Goal: Task Accomplishment & Management: Manage account settings

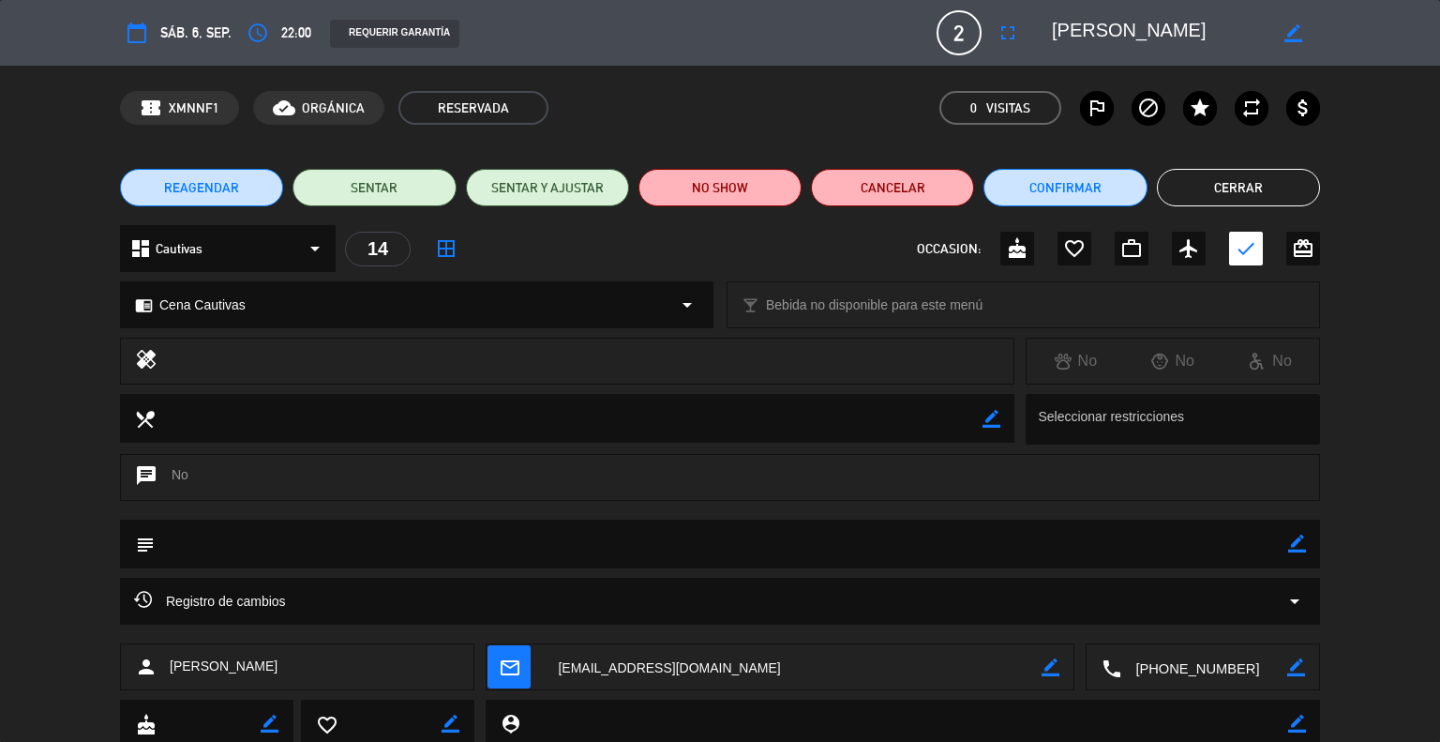
scroll to position [276, 0]
click at [1227, 183] on button "Cerrar" at bounding box center [1238, 188] width 163 height 38
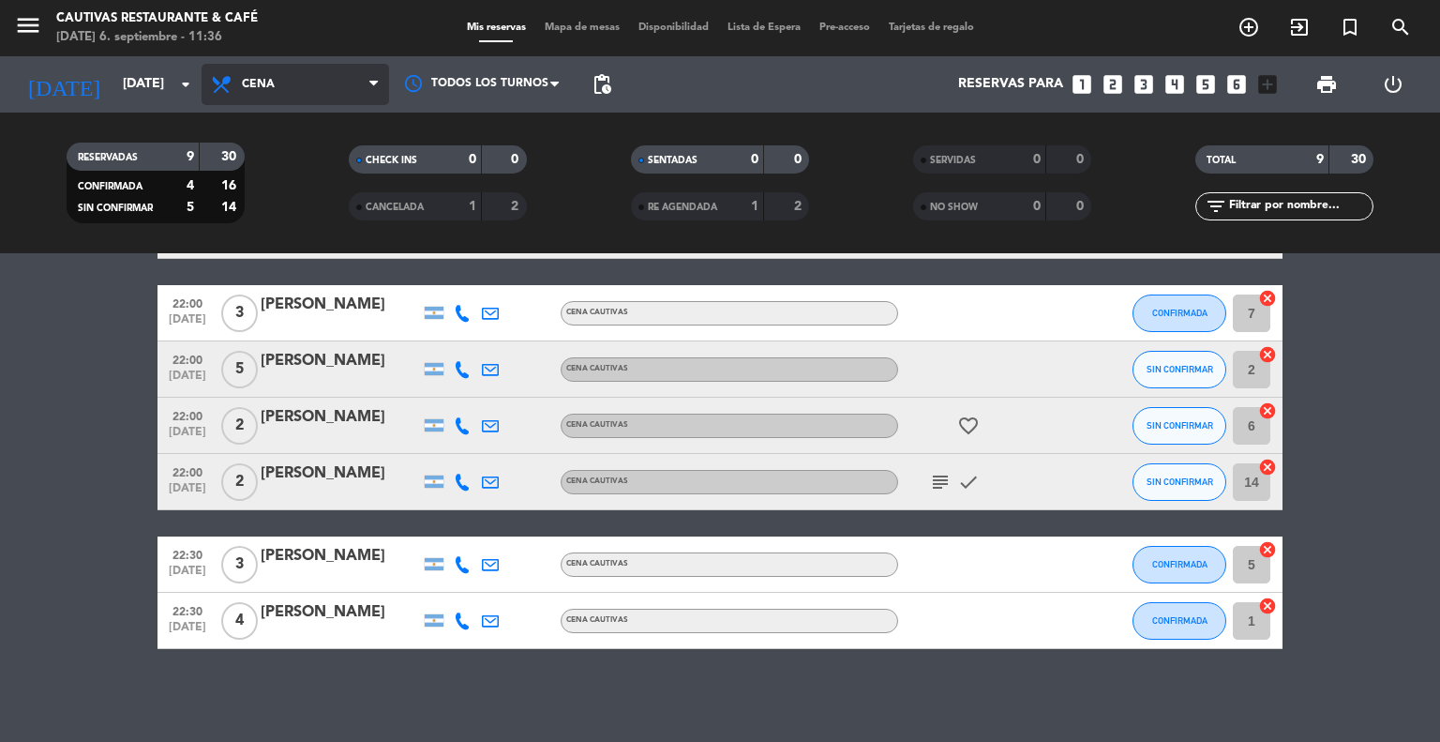
click at [288, 88] on span "Cena" at bounding box center [296, 84] width 188 height 41
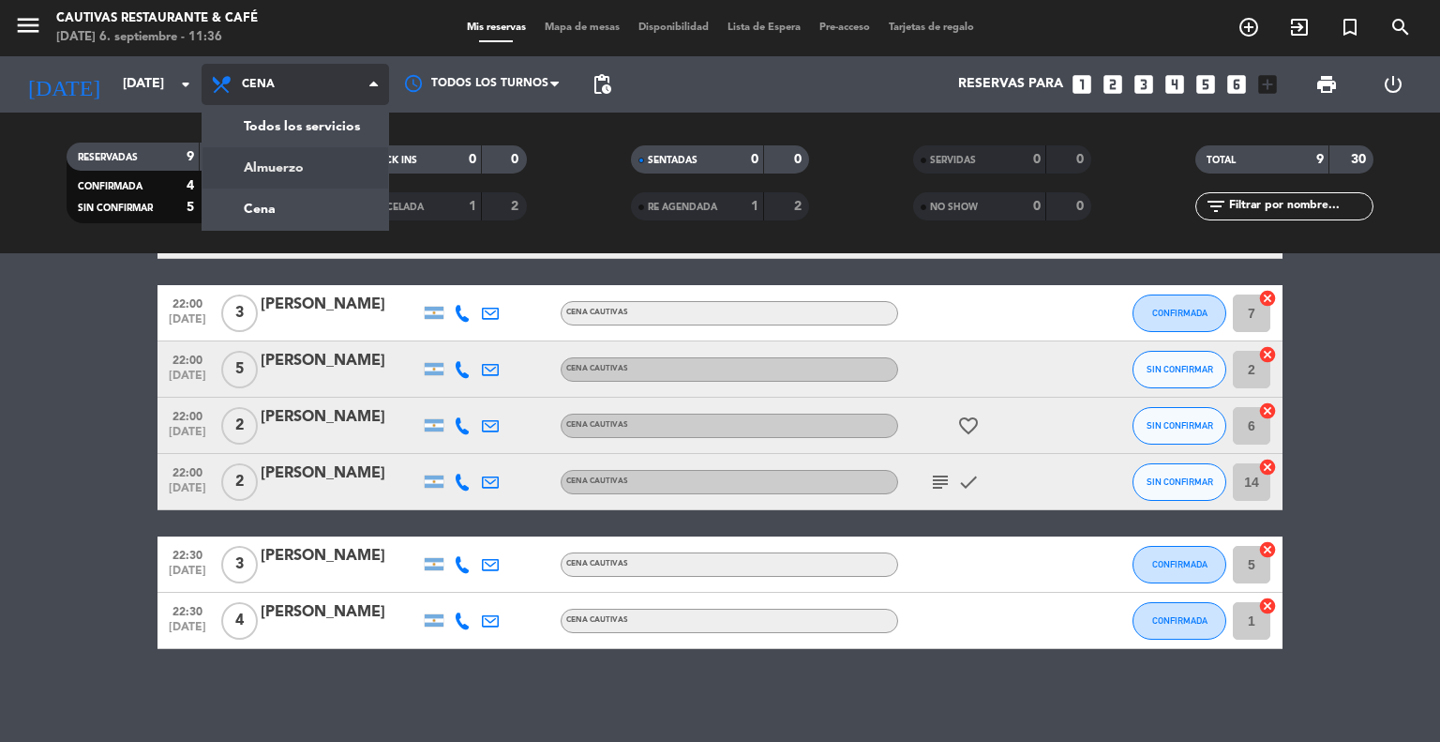
click at [282, 158] on div "menu Cautivas Restaurante & Café [DATE] 6. septiembre - 11:36 Mis reservas Mapa…" at bounding box center [720, 126] width 1440 height 253
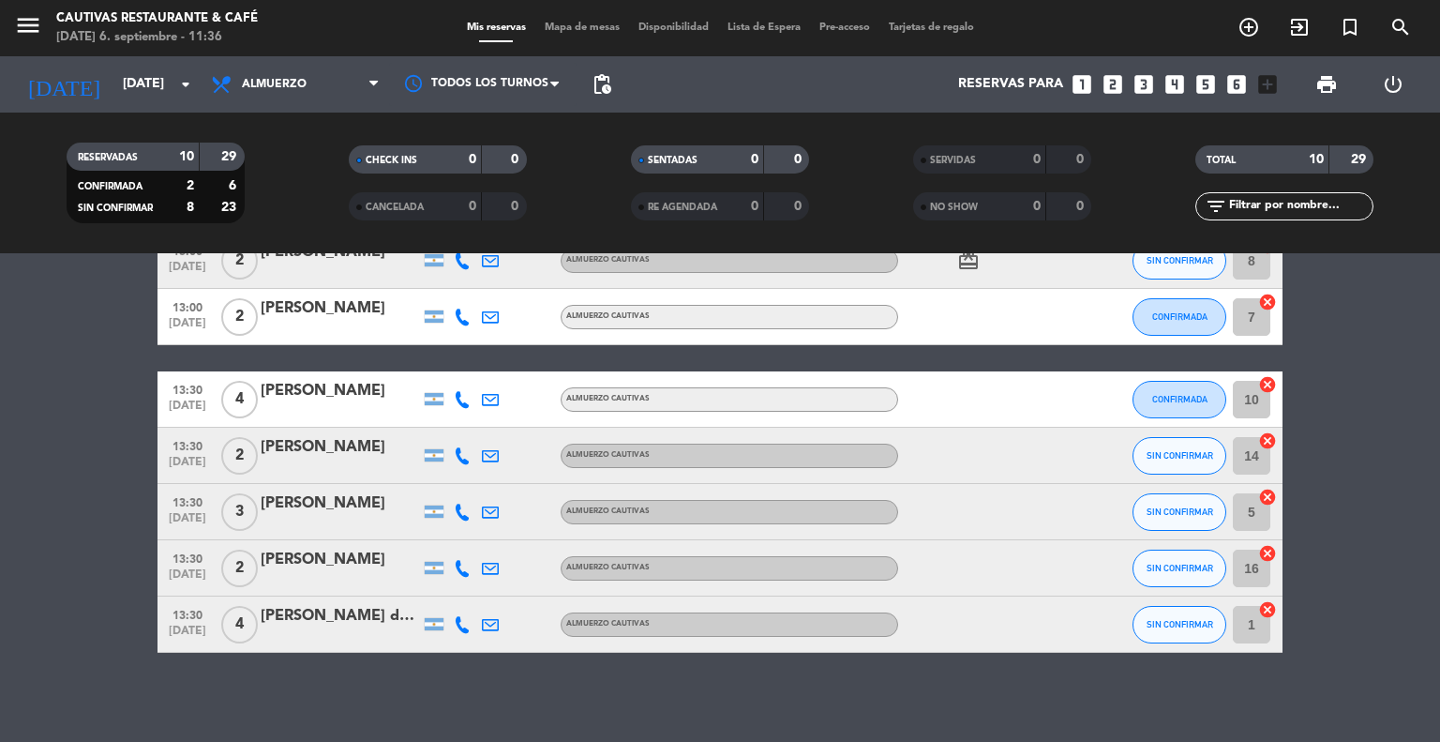
click at [79, 390] on bookings-row "13:00 [DATE] 2 [PERSON_NAME] Almuerzo Cautivas SIN CONFIRMAR 9 cancel 13:00 [DA…" at bounding box center [720, 358] width 1440 height 589
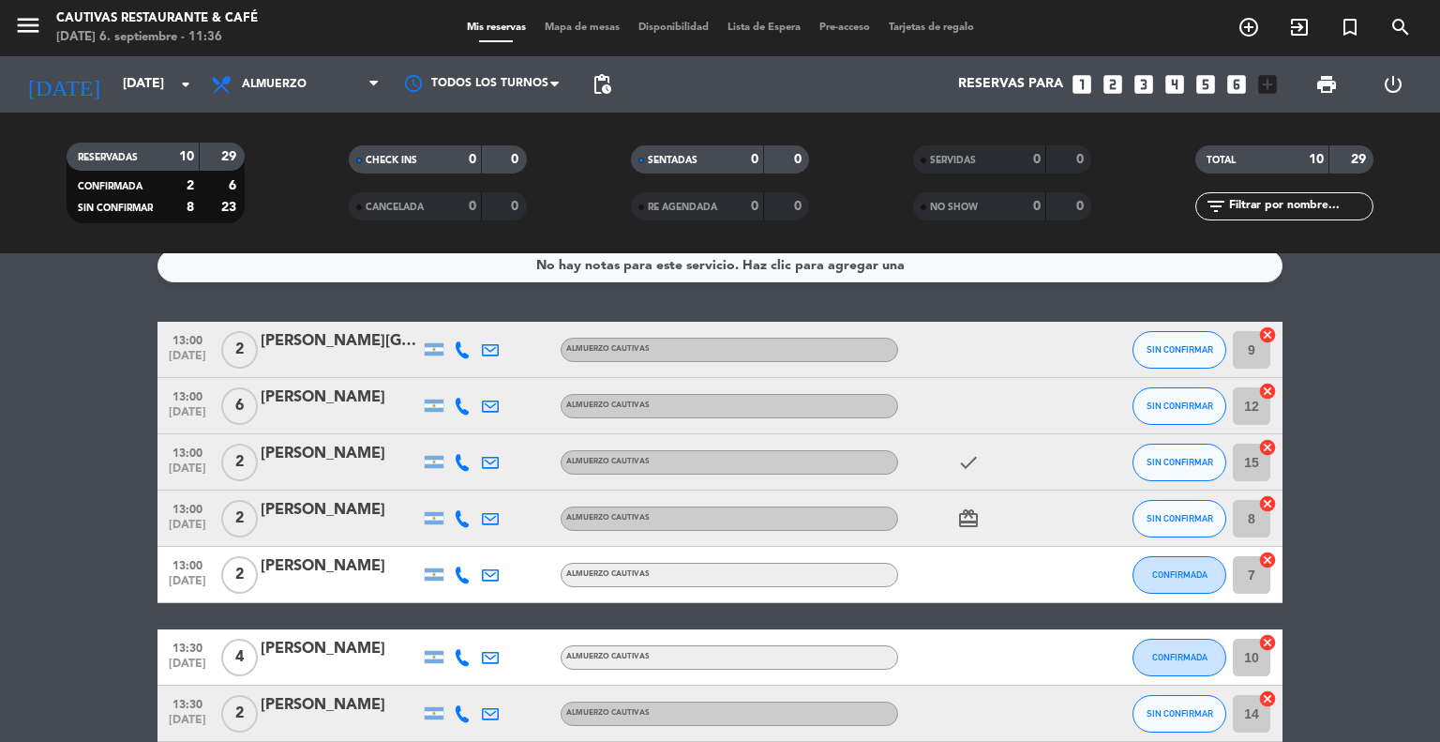
scroll to position [0, 0]
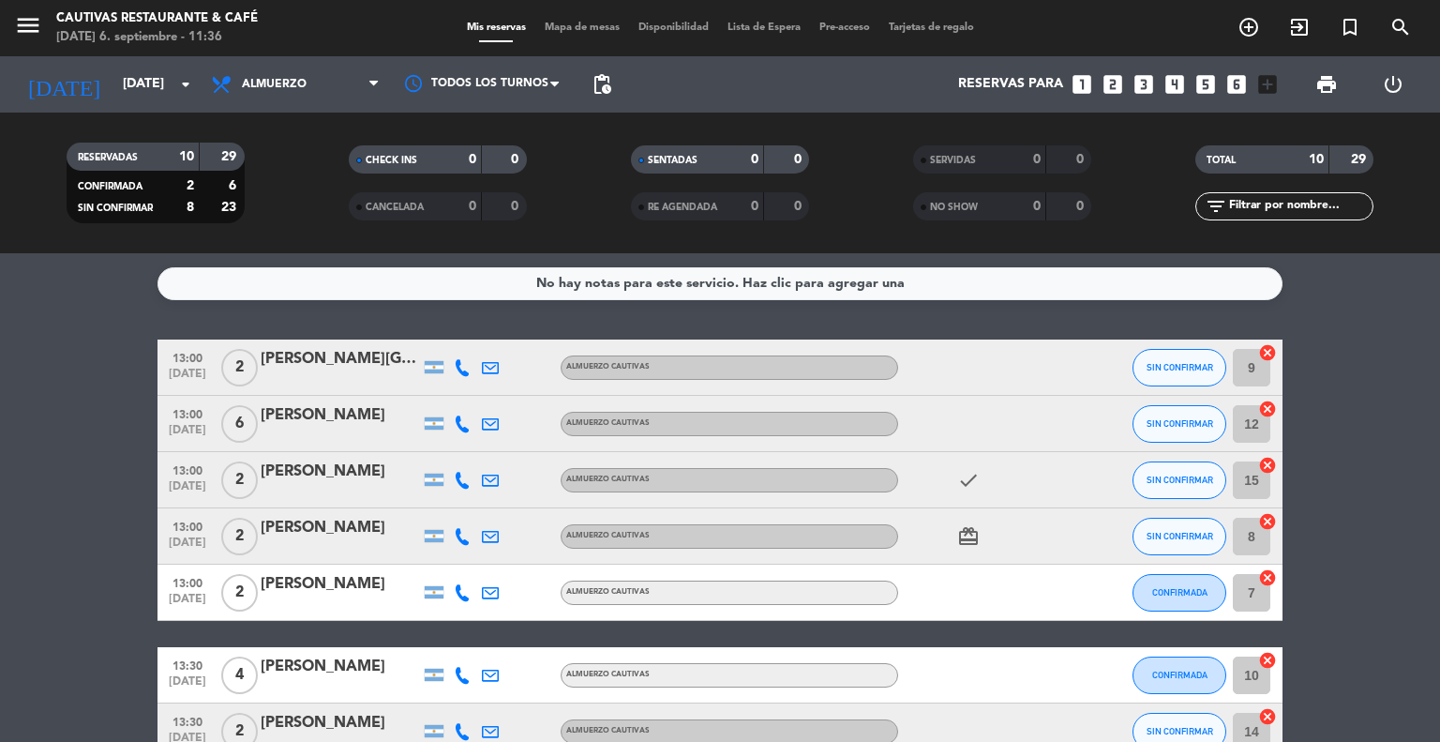
click at [92, 360] on bookings-row "13:00 [DATE] 2 [PERSON_NAME] Almuerzo Cautivas SIN CONFIRMAR 9 cancel 13:00 [DA…" at bounding box center [720, 633] width 1440 height 589
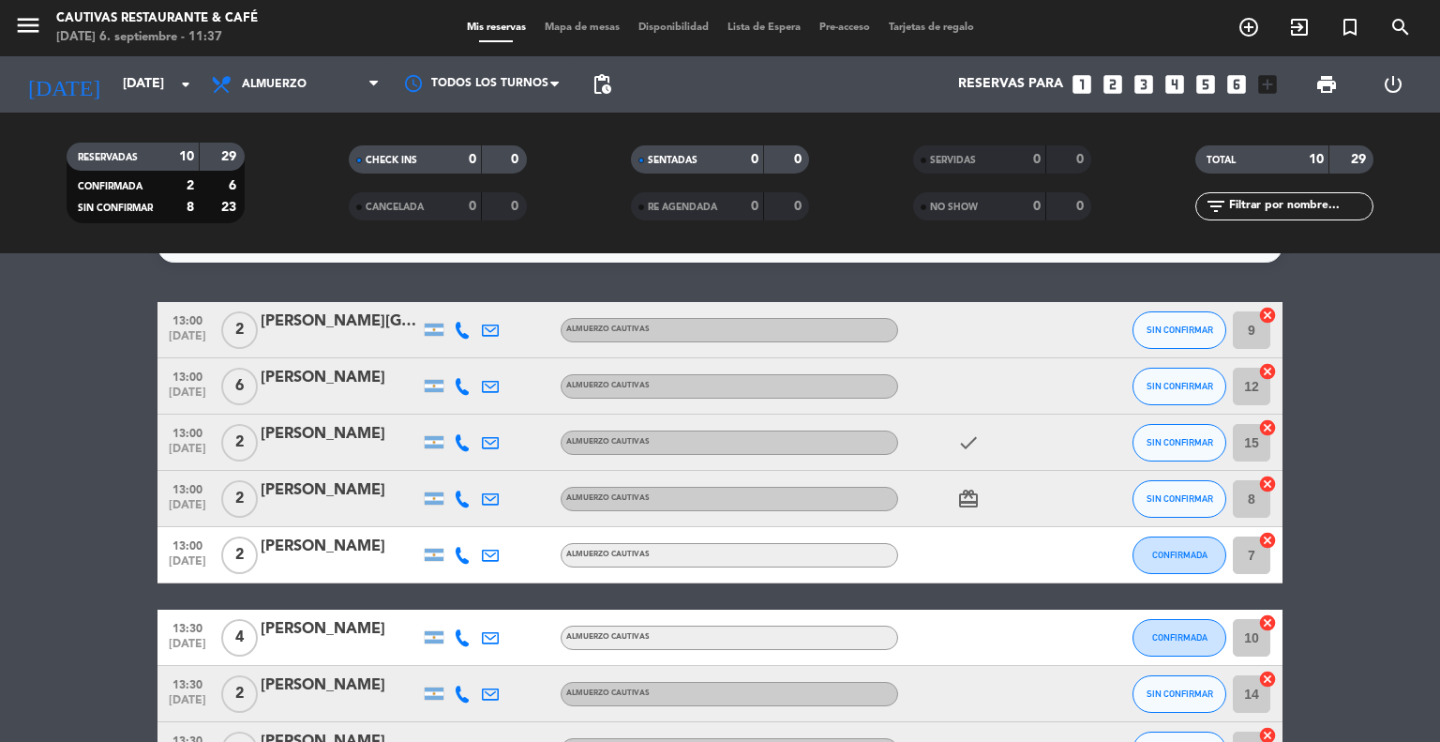
scroll to position [75, 0]
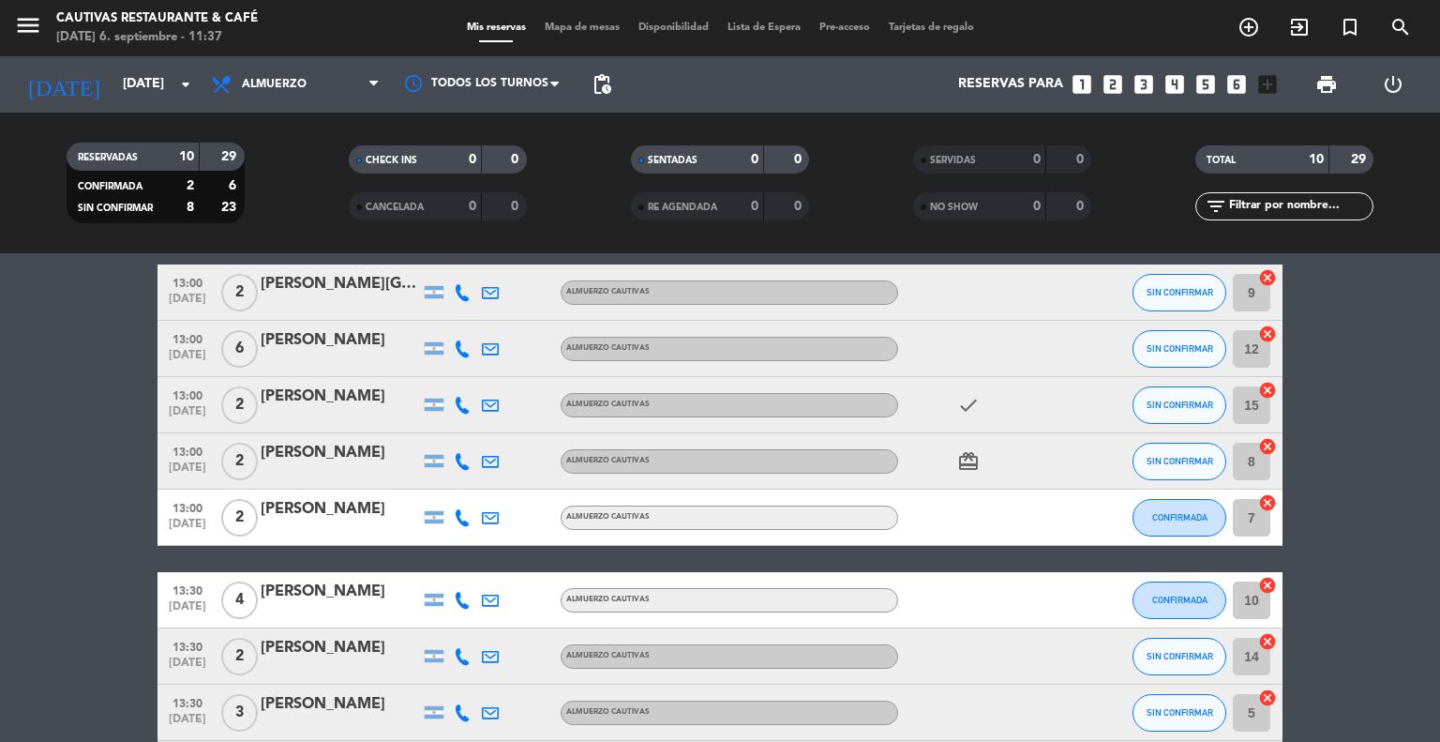
drag, startPoint x: 92, startPoint y: 360, endPoint x: 94, endPoint y: 340, distance: 19.8
click at [92, 357] on bookings-row "13:00 [DATE] 2 [PERSON_NAME] Almuerzo Cautivas SIN CONFIRMAR 9 cancel 13:00 [DA…" at bounding box center [720, 558] width 1440 height 589
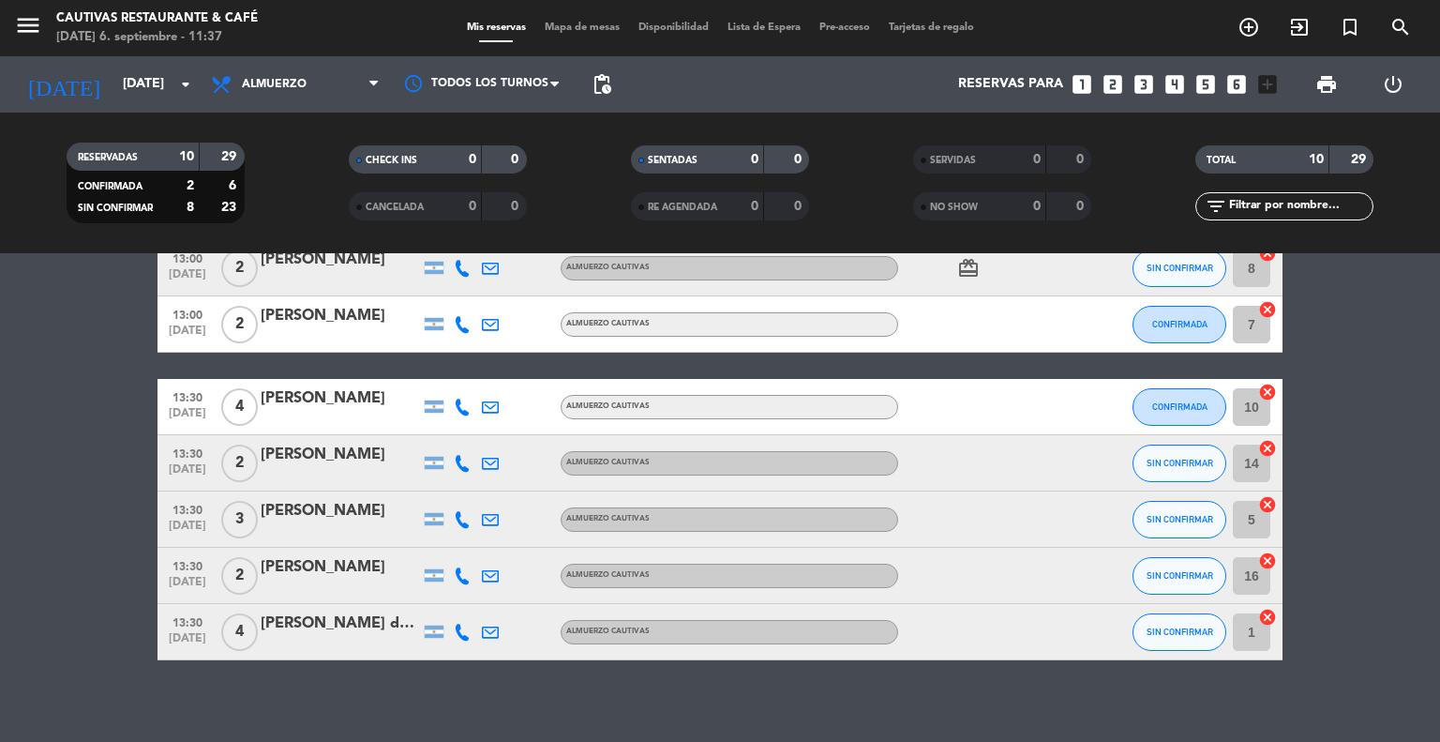
scroll to position [279, 0]
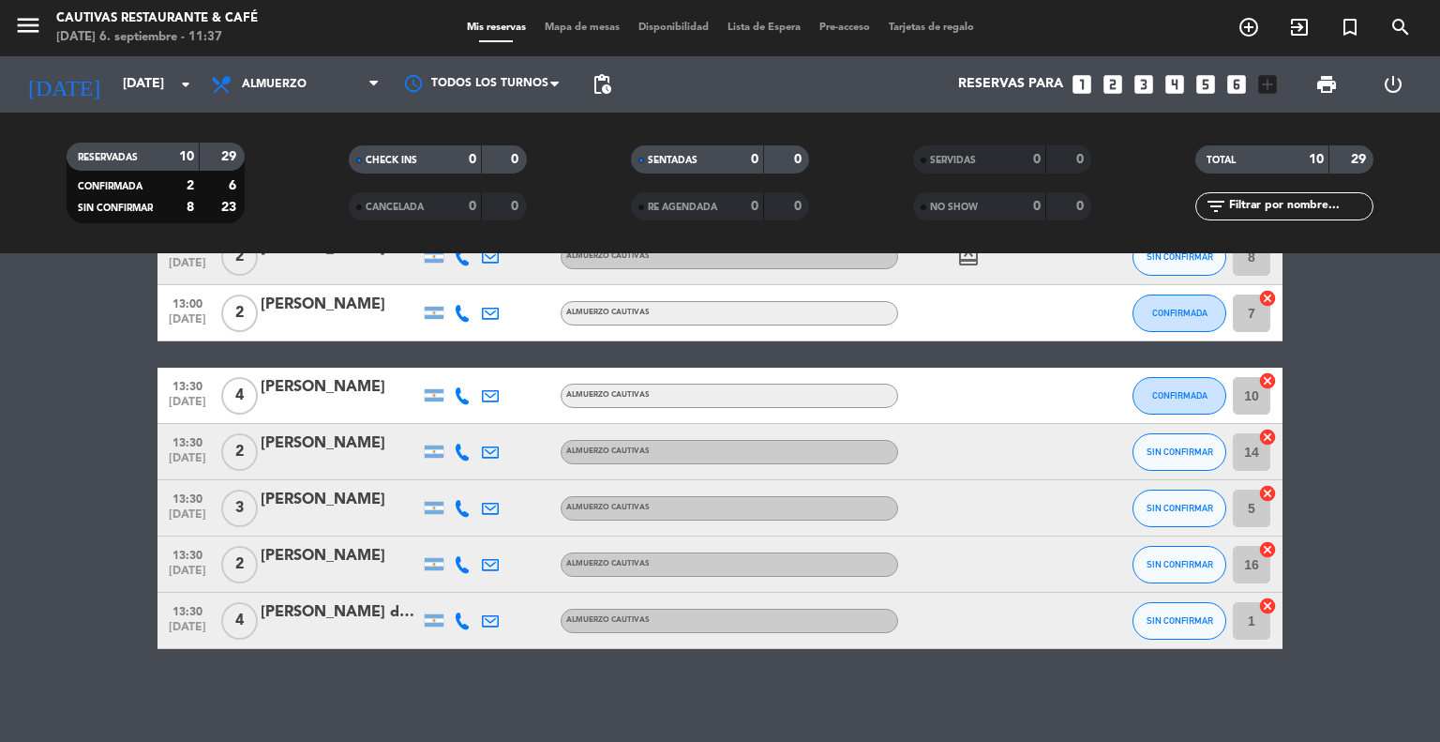
click at [319, 624] on div "[PERSON_NAME] de los [PERSON_NAME]" at bounding box center [340, 612] width 159 height 24
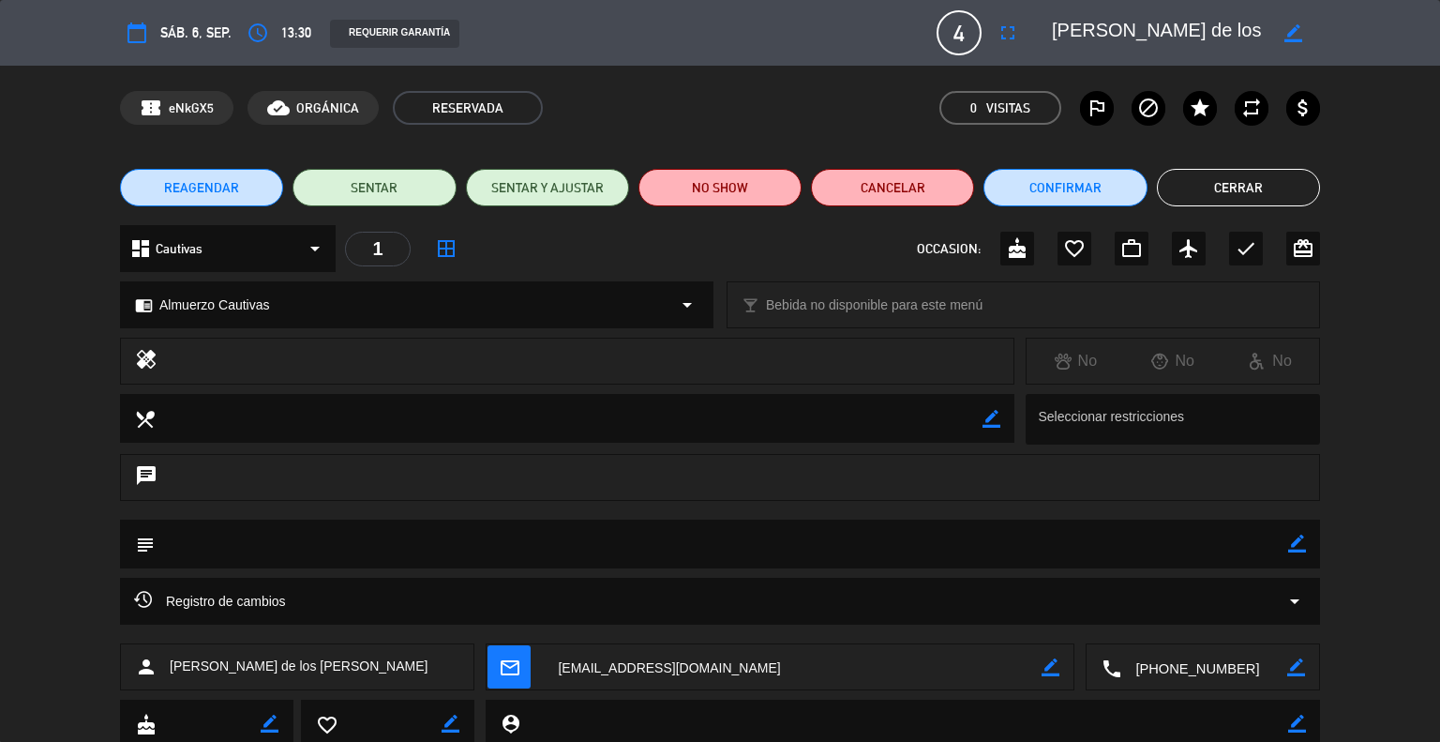
click at [1211, 186] on button "Cerrar" at bounding box center [1238, 188] width 163 height 38
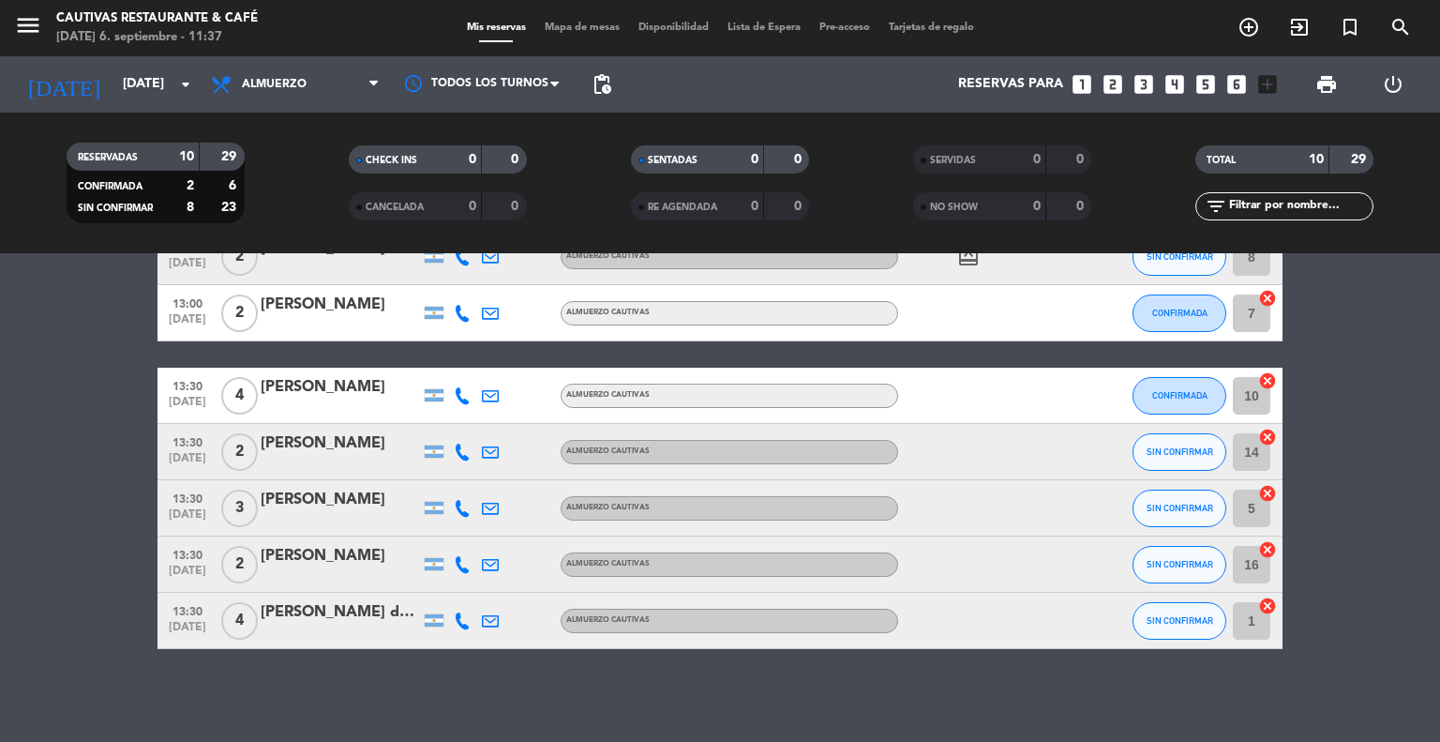
click at [1209, 209] on icon "filter_list" at bounding box center [1216, 206] width 23 height 23
click at [55, 498] on bookings-row "13:00 [DATE] 2 [PERSON_NAME] Almuerzo Cautivas SIN CONFIRMAR 9 cancel 13:00 [DA…" at bounding box center [720, 354] width 1440 height 589
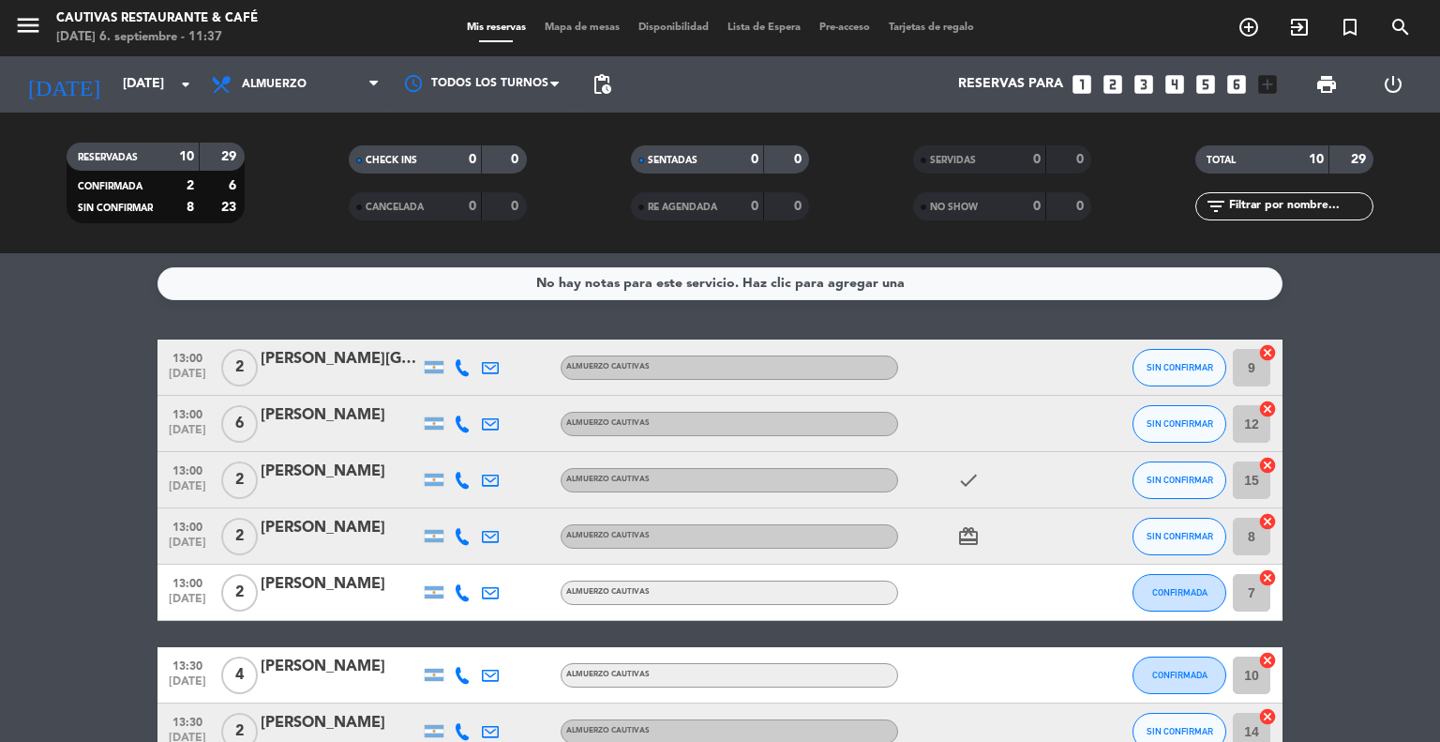
scroll to position [38, 0]
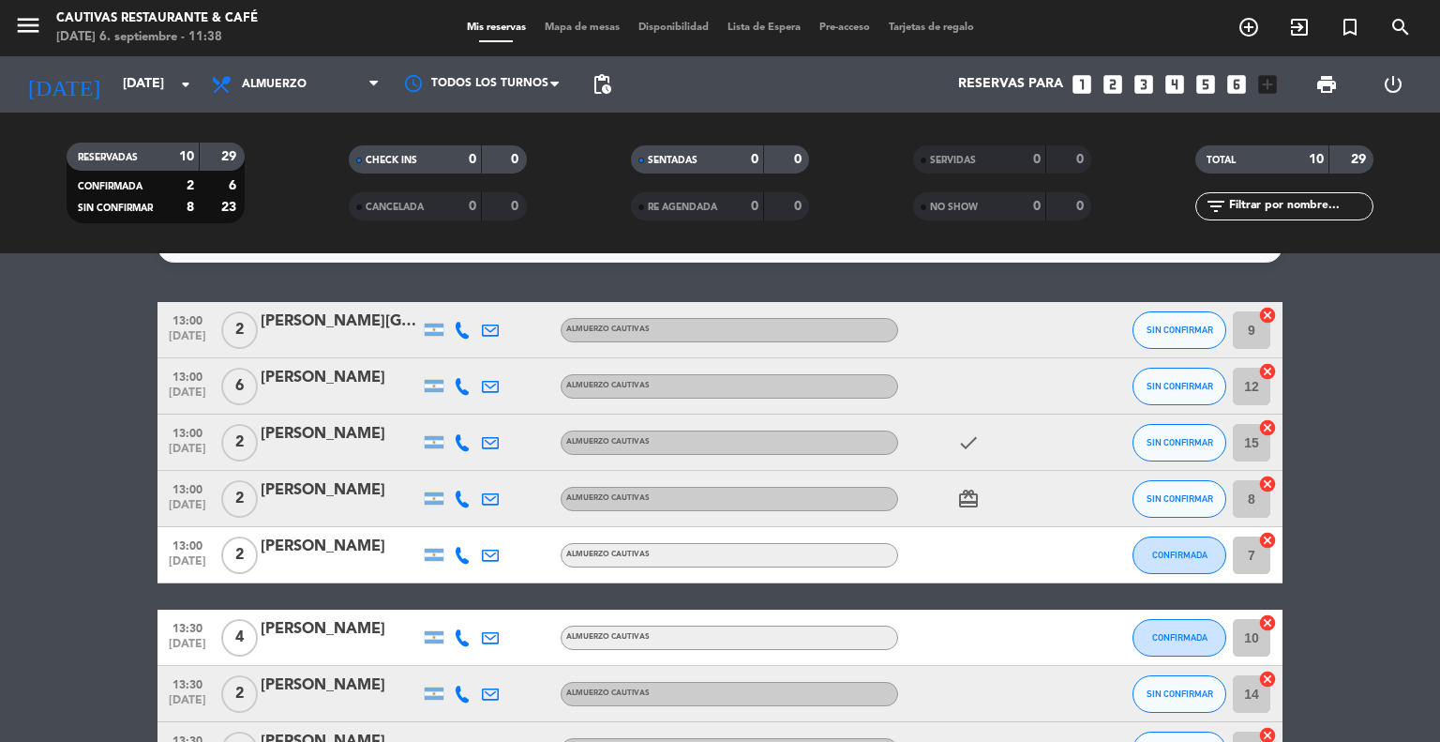
click at [83, 381] on bookings-row "13:00 [DATE] 2 [PERSON_NAME] Almuerzo Cautivas SIN CONFIRMAR 9 cancel 13:00 [DA…" at bounding box center [720, 596] width 1440 height 589
drag, startPoint x: 87, startPoint y: 321, endPoint x: 117, endPoint y: 348, distance: 40.5
click at [91, 326] on bookings-row "13:00 [DATE] 2 [PERSON_NAME] Almuerzo Cautivas SIN CONFIRMAR 9 cancel 13:00 [DA…" at bounding box center [720, 596] width 1440 height 589
drag, startPoint x: 107, startPoint y: 333, endPoint x: 116, endPoint y: 339, distance: 11.4
click at [107, 333] on bookings-row "13:00 [DATE] 2 [PERSON_NAME] Almuerzo Cautivas SIN CONFIRMAR 9 cancel 13:00 [DA…" at bounding box center [720, 596] width 1440 height 589
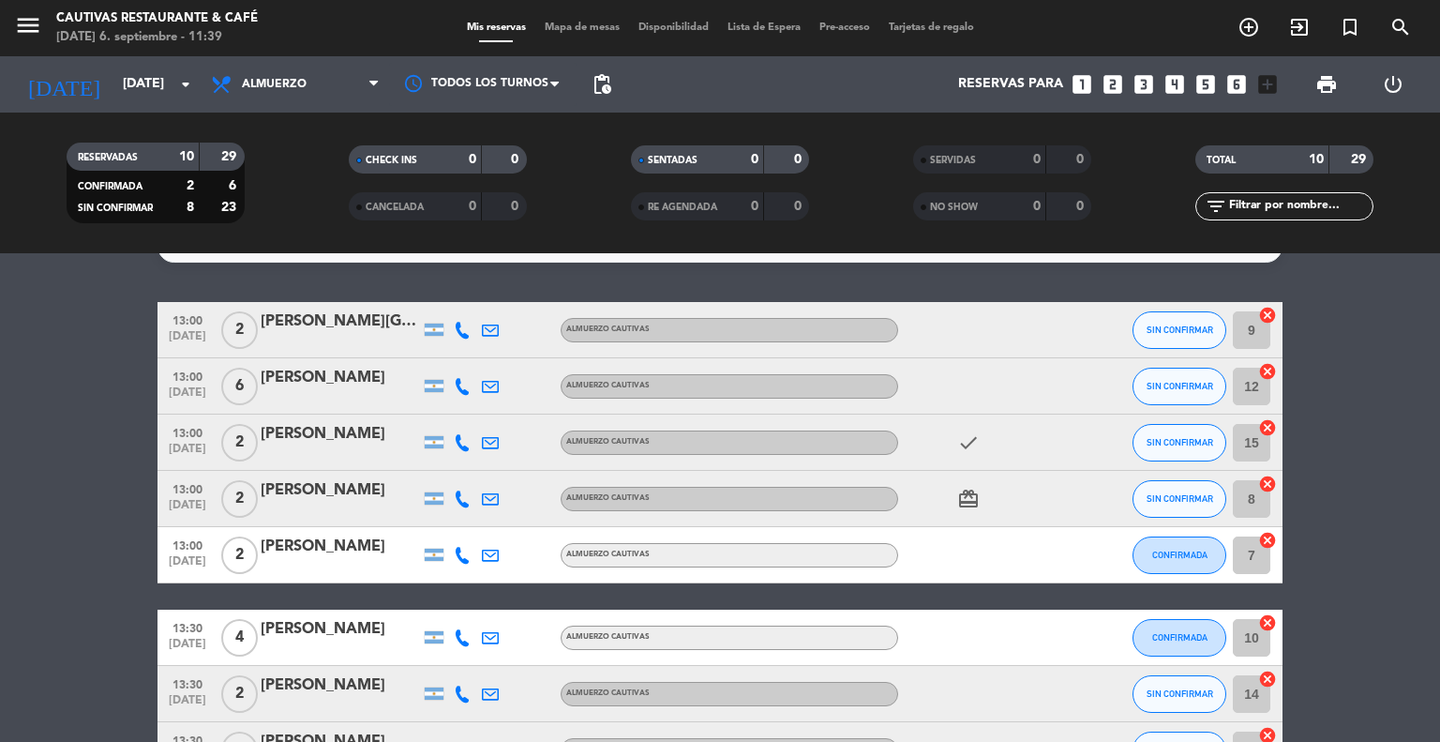
drag, startPoint x: 98, startPoint y: 386, endPoint x: 98, endPoint y: 402, distance: 15.9
click at [98, 402] on bookings-row "13:00 [DATE] 2 [PERSON_NAME] Almuerzo Cautivas SIN CONFIRMAR 9 cancel 13:00 [DA…" at bounding box center [720, 596] width 1440 height 589
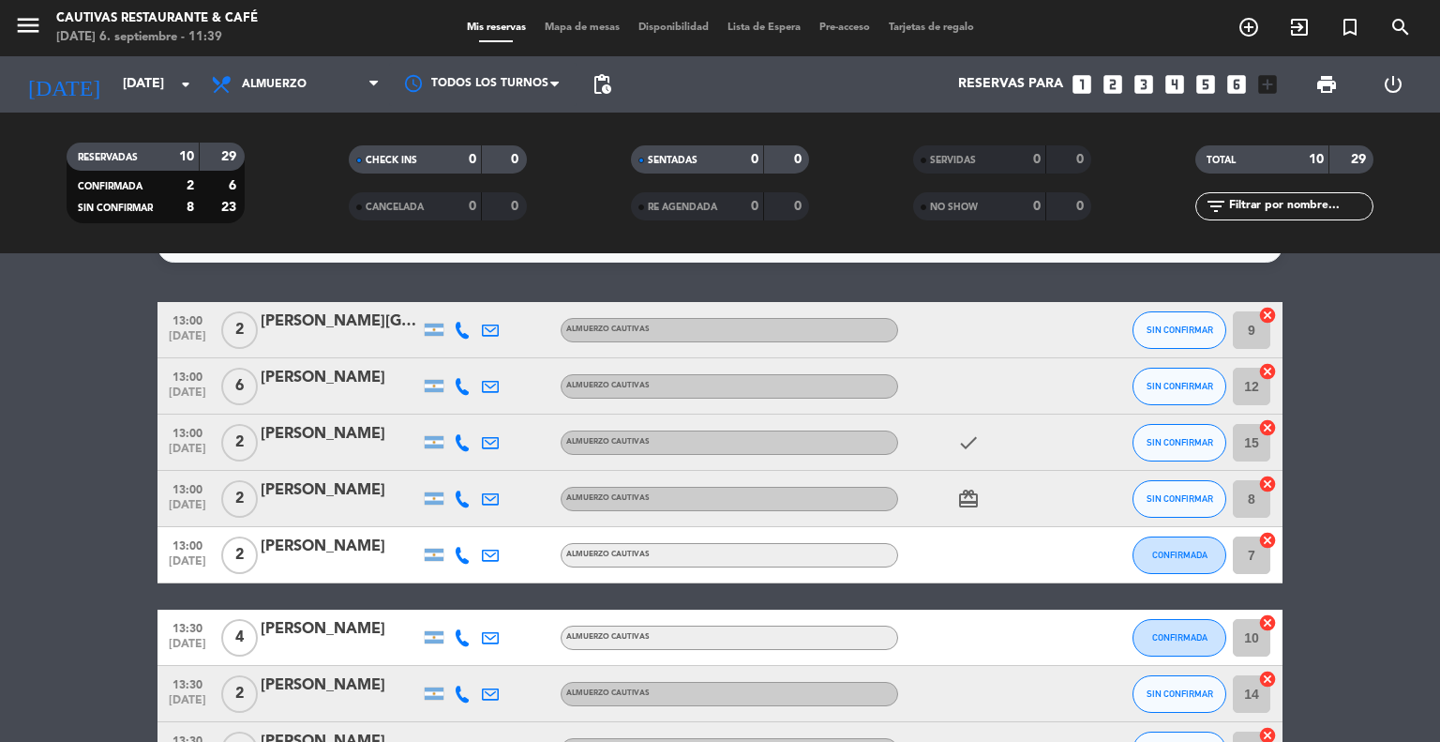
click at [98, 402] on bookings-row "13:00 [DATE] 2 [PERSON_NAME] Almuerzo Cautivas SIN CONFIRMAR 9 cancel 13:00 [DA…" at bounding box center [720, 596] width 1440 height 589
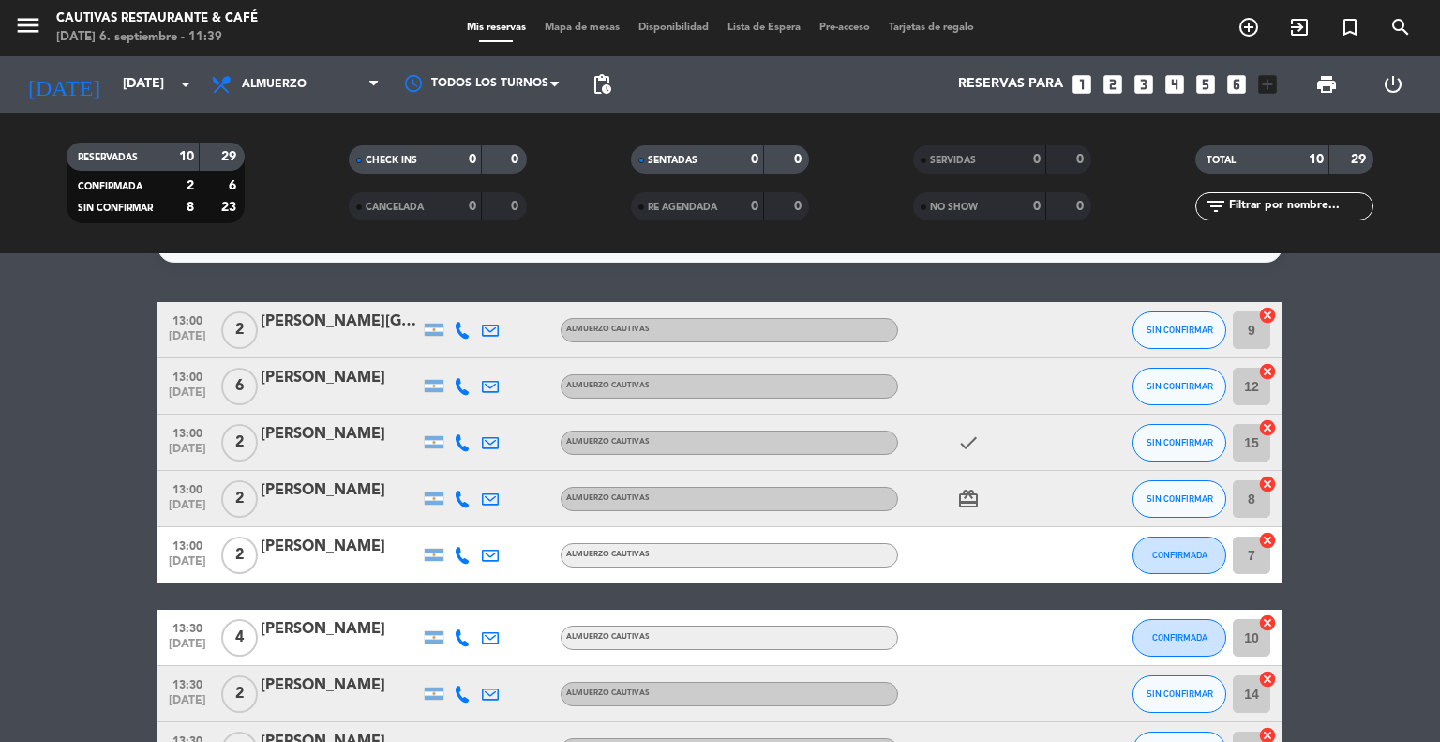
click at [98, 402] on bookings-row "13:00 [DATE] 2 [PERSON_NAME] Almuerzo Cautivas SIN CONFIRMAR 9 cancel 13:00 [DA…" at bounding box center [720, 596] width 1440 height 589
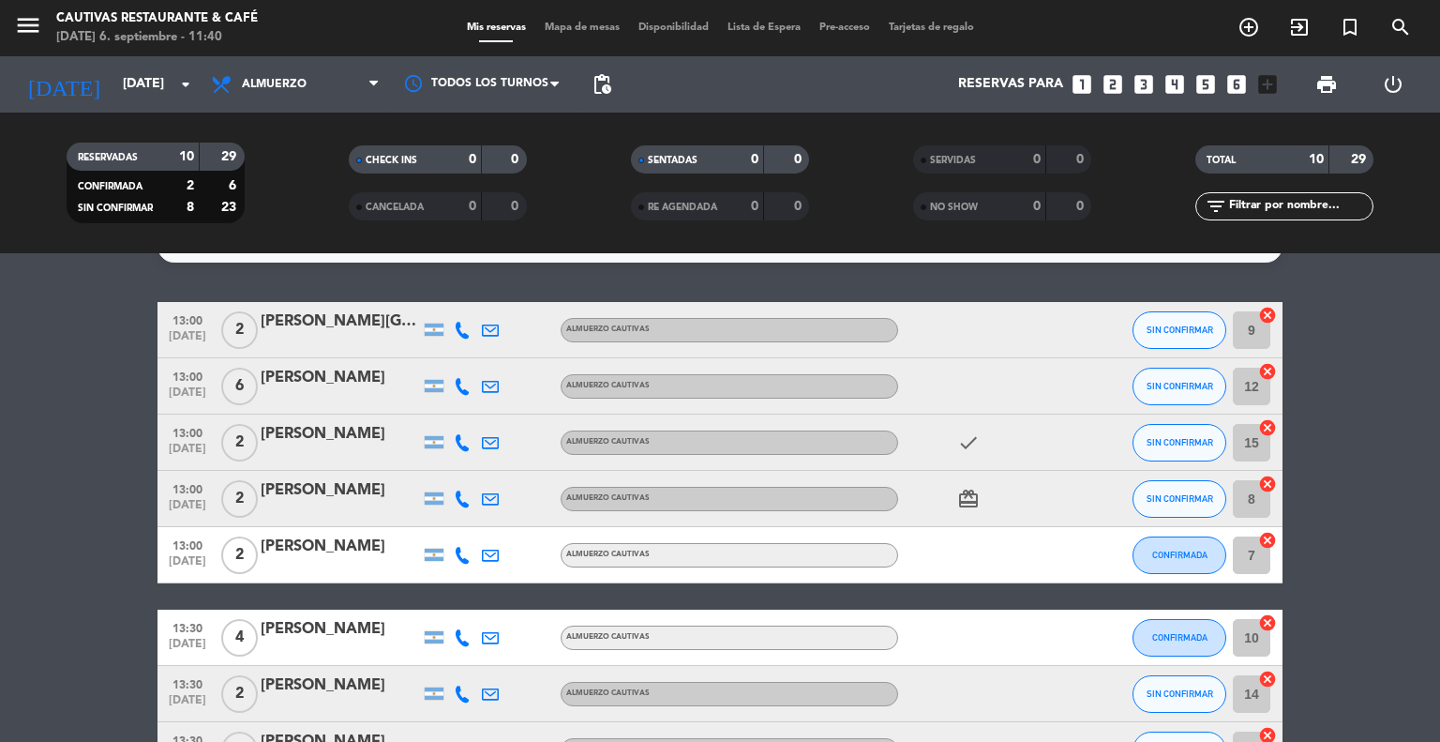
click at [98, 402] on bookings-row "13:00 [DATE] 2 [PERSON_NAME] Almuerzo Cautivas SIN CONFIRMAR 9 cancel 13:00 [DA…" at bounding box center [720, 596] width 1440 height 589
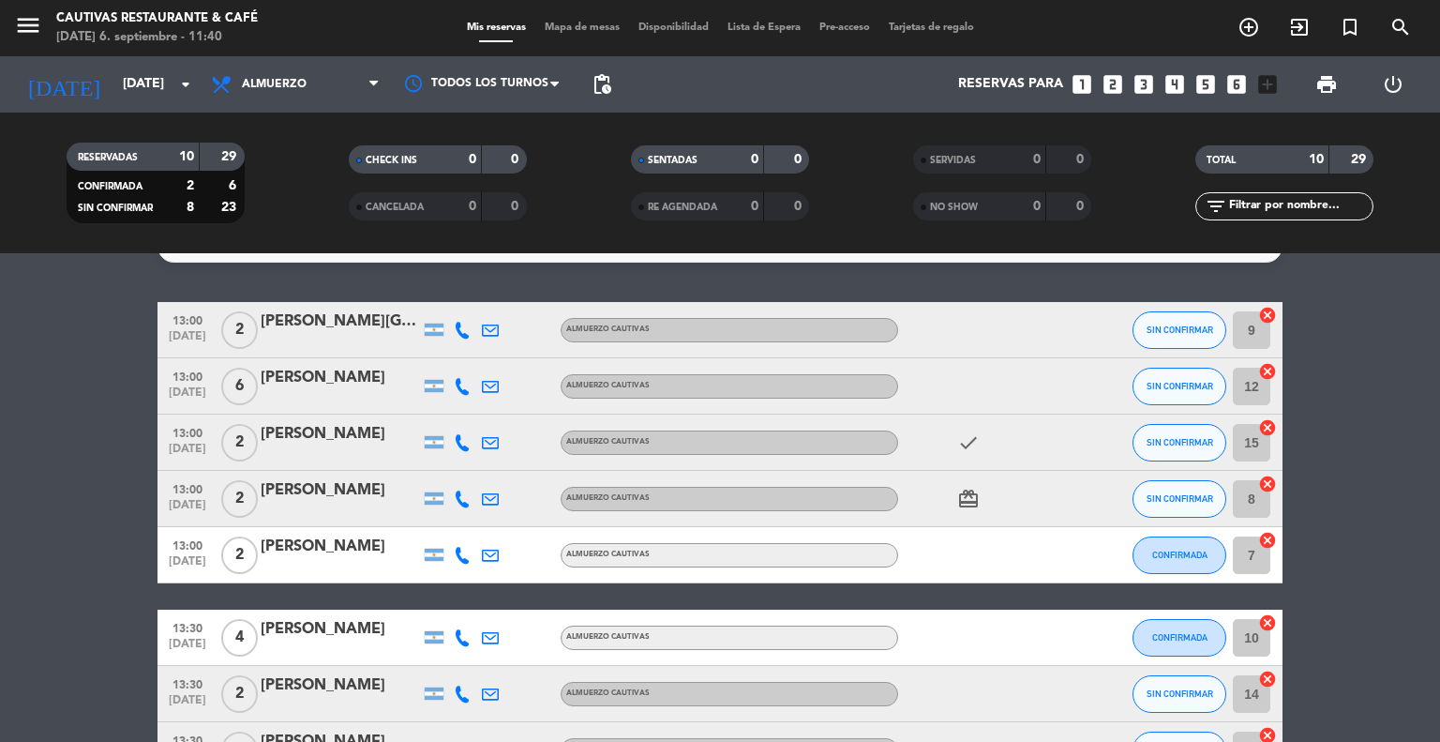
click at [98, 402] on bookings-row "13:00 [DATE] 2 [PERSON_NAME] Almuerzo Cautivas SIN CONFIRMAR 9 cancel 13:00 [DA…" at bounding box center [720, 596] width 1440 height 589
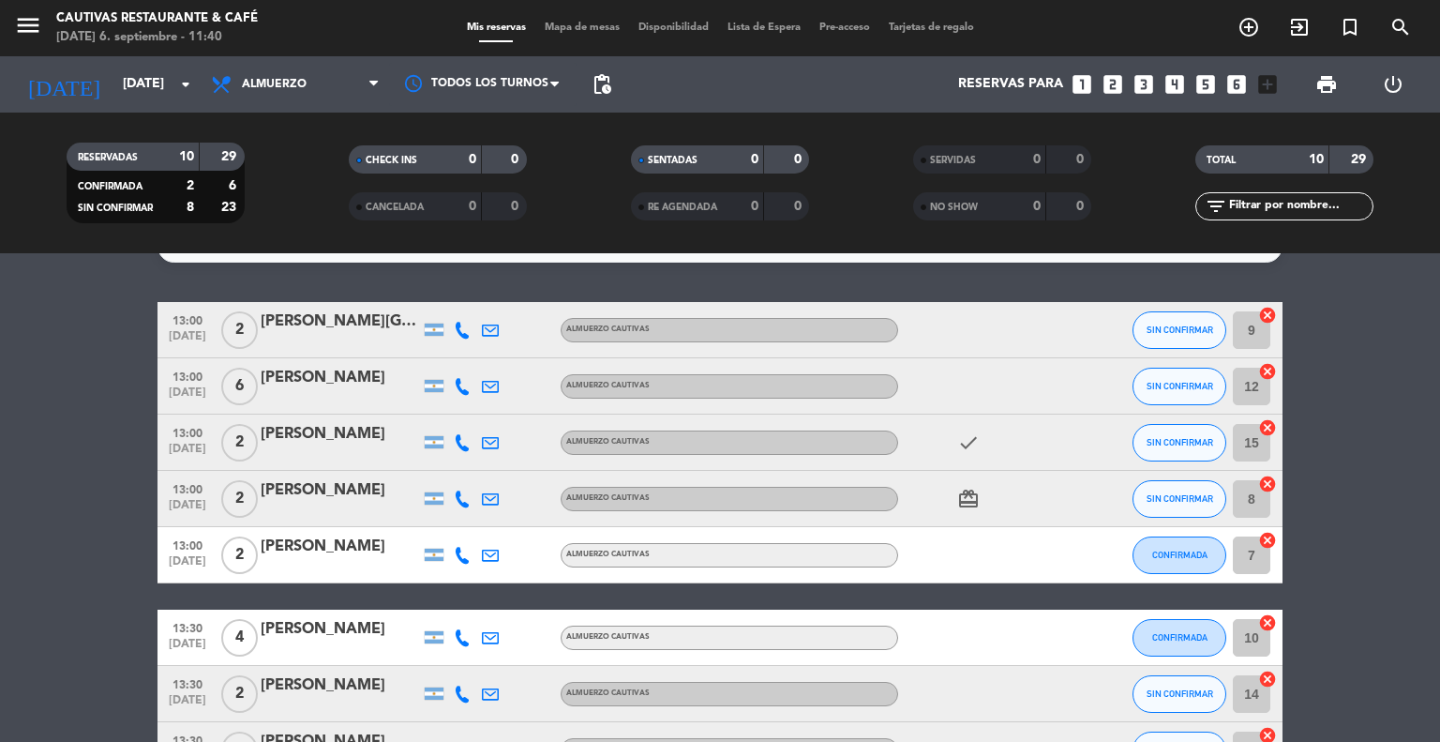
click at [98, 402] on bookings-row "13:00 [DATE] 2 [PERSON_NAME] Almuerzo Cautivas SIN CONFIRMAR 9 cancel 13:00 [DA…" at bounding box center [720, 596] width 1440 height 589
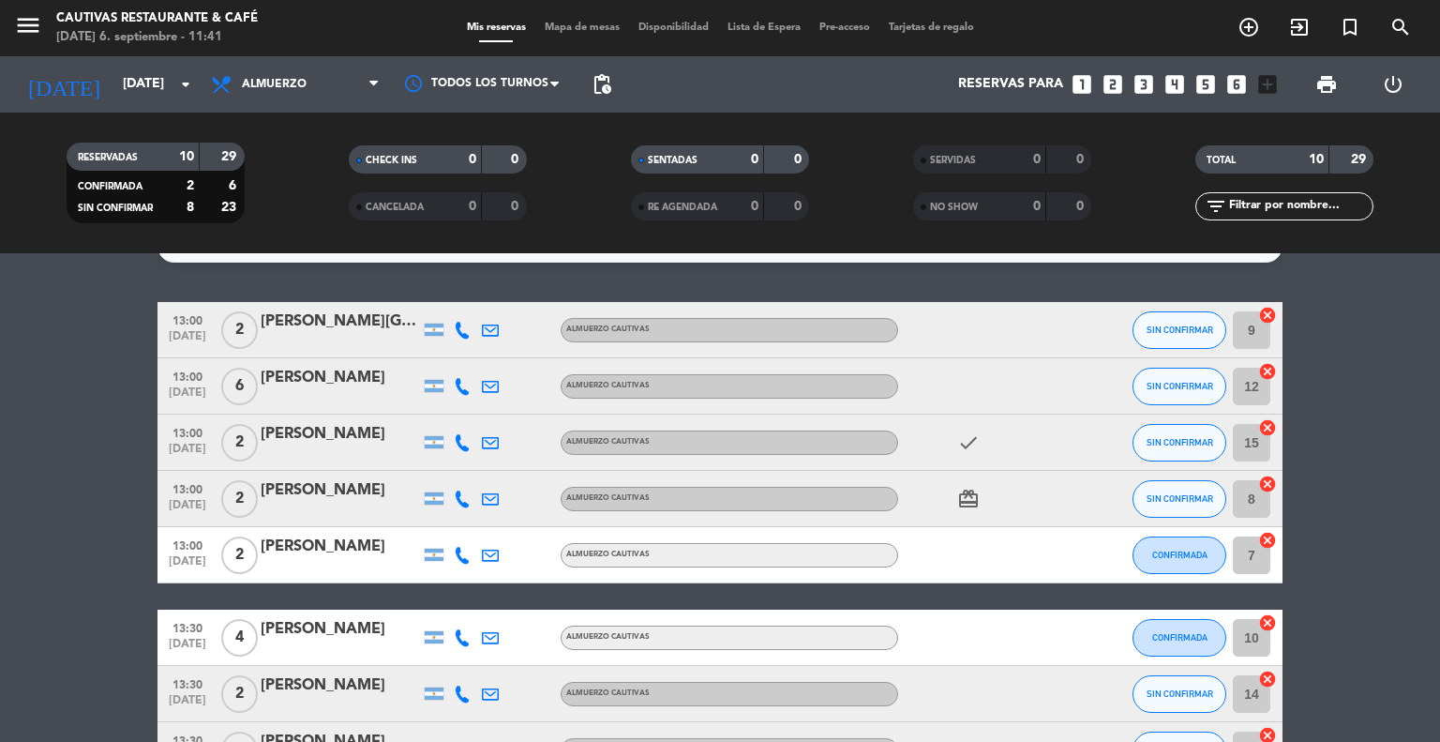
click at [98, 402] on bookings-row "13:00 [DATE] 2 [PERSON_NAME] Almuerzo Cautivas SIN CONFIRMAR 9 cancel 13:00 [DA…" at bounding box center [720, 596] width 1440 height 589
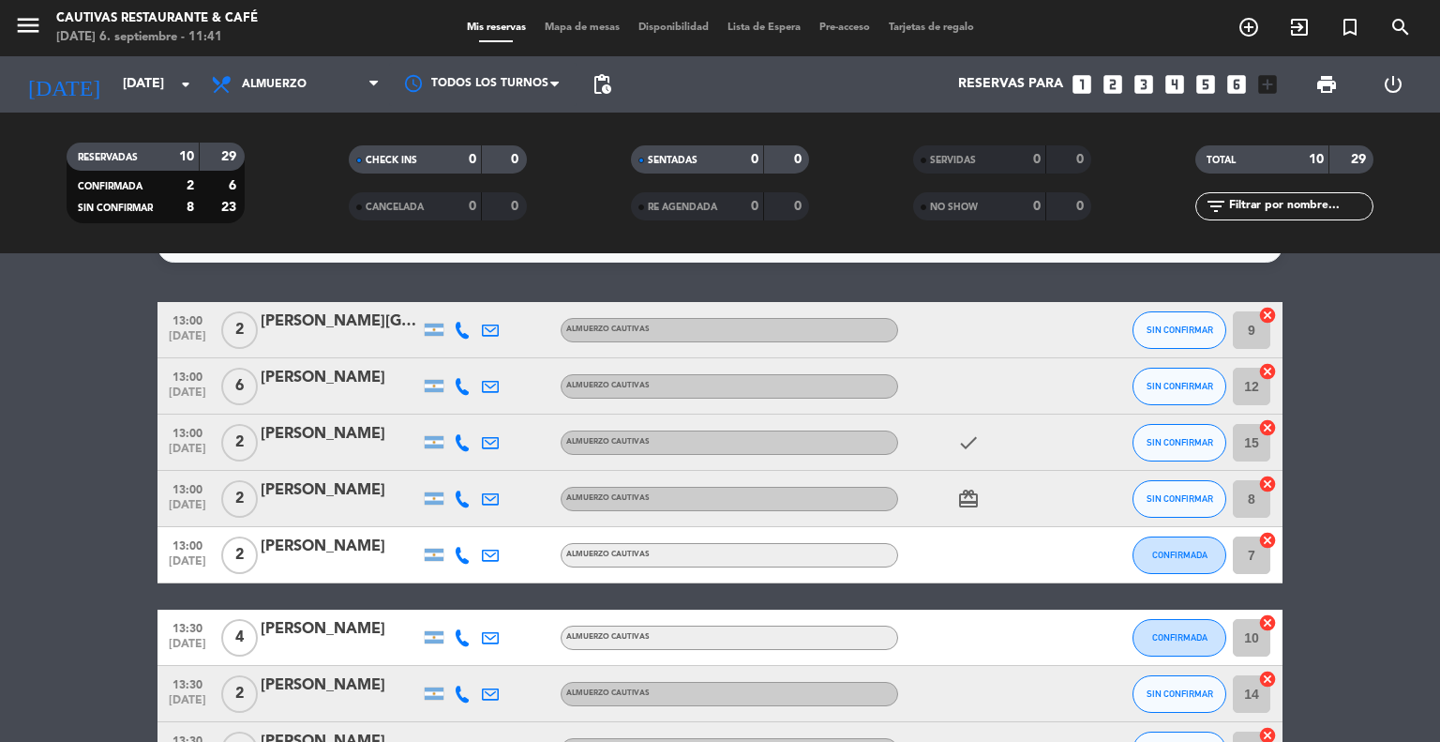
click at [98, 402] on bookings-row "13:00 [DATE] 2 [PERSON_NAME] Almuerzo Cautivas SIN CONFIRMAR 9 cancel 13:00 [DA…" at bounding box center [720, 596] width 1440 height 589
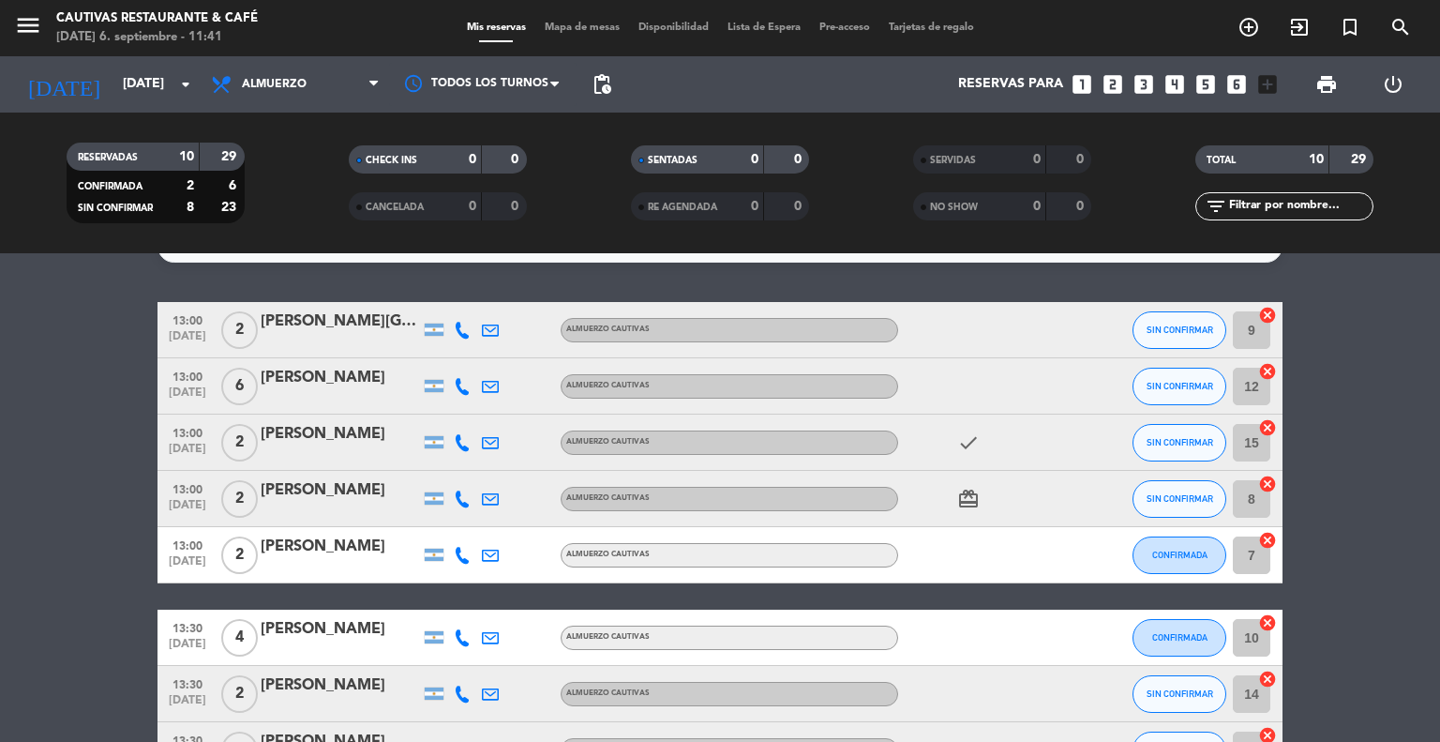
click at [98, 402] on bookings-row "13:00 [DATE] 2 [PERSON_NAME] Almuerzo Cautivas SIN CONFIRMAR 9 cancel 13:00 [DA…" at bounding box center [720, 596] width 1440 height 589
click at [97, 400] on bookings-row "13:00 [DATE] 2 [PERSON_NAME] Almuerzo Cautivas SIN CONFIRMAR 9 cancel 13:00 [DA…" at bounding box center [720, 596] width 1440 height 589
click at [469, 543] on div at bounding box center [462, 554] width 28 height 55
click at [465, 500] on icon at bounding box center [462, 498] width 17 height 17
click at [490, 480] on div "[PHONE_NUMBER] Copiar content_paste |" at bounding box center [472, 457] width 143 height 53
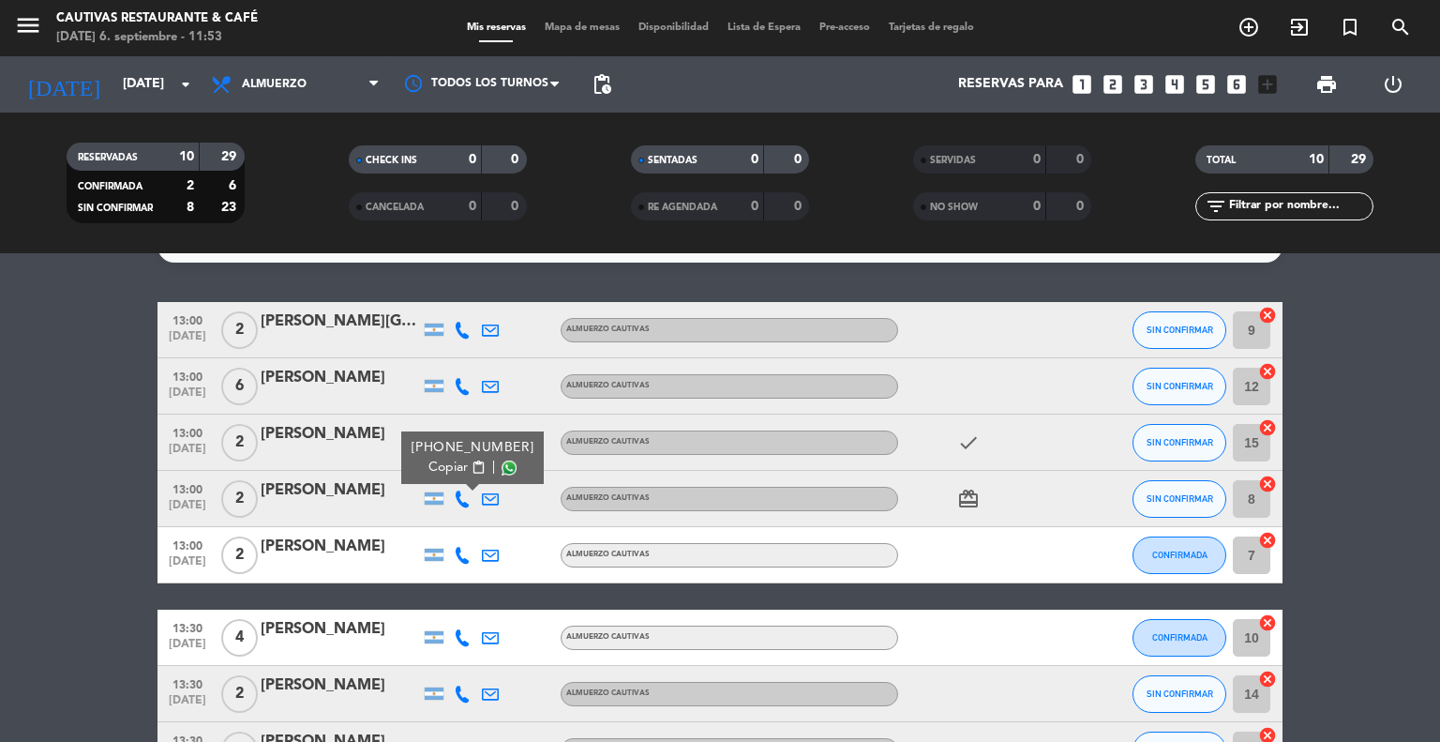
click at [492, 483] on div "[PHONE_NUMBER] Copiar content_paste |" at bounding box center [472, 457] width 143 height 53
click at [499, 482] on div "[PHONE_NUMBER] Copiar content_paste |" at bounding box center [472, 457] width 143 height 53
click at [501, 514] on div at bounding box center [490, 498] width 28 height 55
click at [517, 558] on div at bounding box center [518, 554] width 28 height 55
click at [532, 583] on div "13:00 [DATE] 2 [PERSON_NAME] Almuerzo Cautivas SIN CONFIRMAR 9 cancel 13:00 [DA…" at bounding box center [720, 596] width 1125 height 589
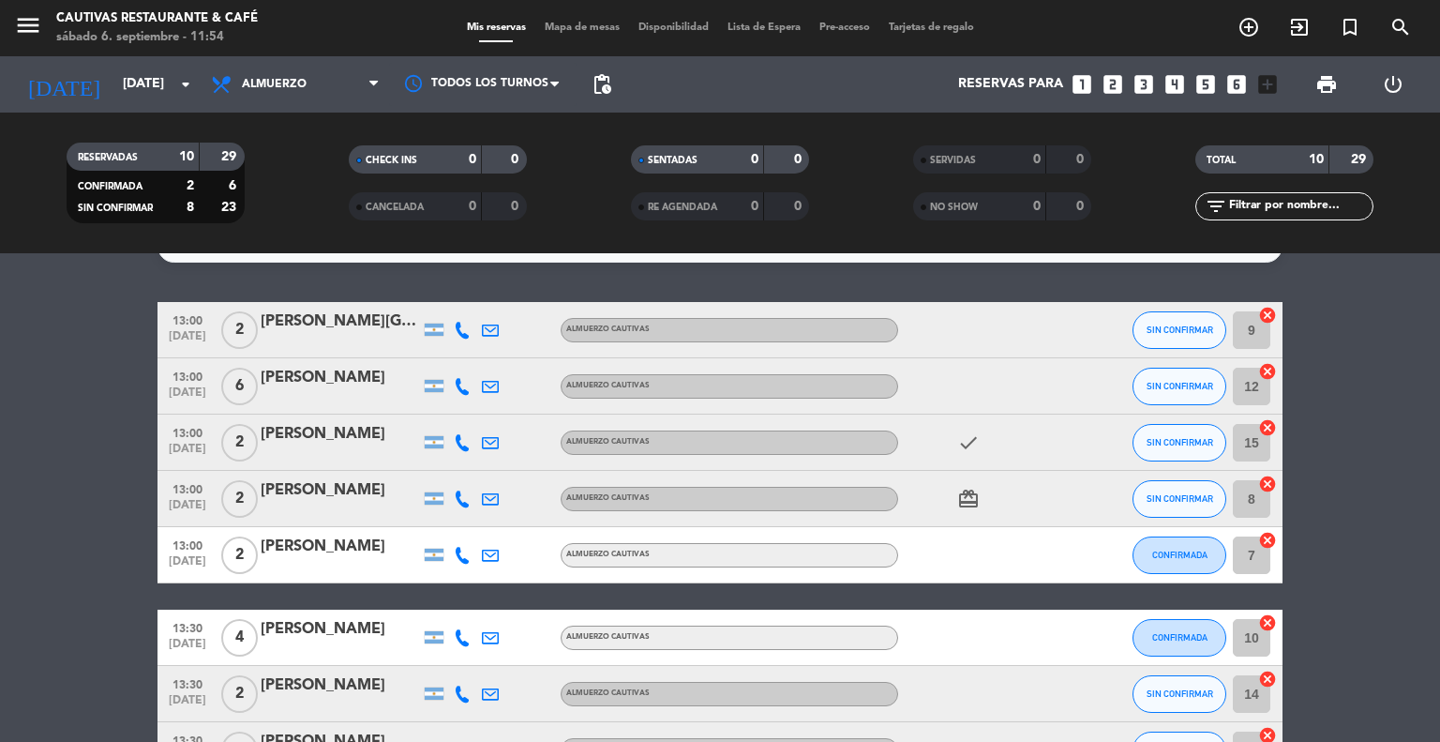
drag, startPoint x: 532, startPoint y: 583, endPoint x: 513, endPoint y: 610, distance: 32.3
click at [513, 610] on div at bounding box center [518, 637] width 28 height 55
drag, startPoint x: 512, startPoint y: 610, endPoint x: 41, endPoint y: 447, distance: 498.2
click at [41, 447] on bookings-row "13:00 [DATE] 2 [PERSON_NAME] Almuerzo Cautivas SIN CONFIRMAR 9 cancel 13:00 [DA…" at bounding box center [720, 596] width 1440 height 589
